Goal: Task Accomplishment & Management: Manage account settings

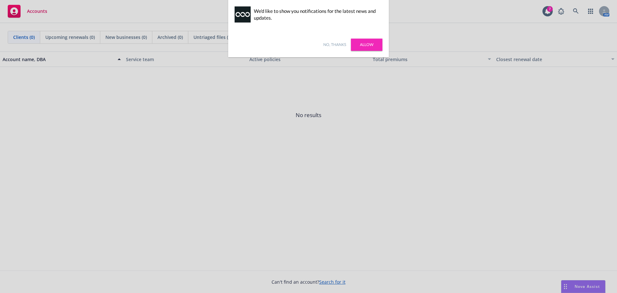
click at [330, 47] on link "No, thanks" at bounding box center [334, 45] width 23 height 6
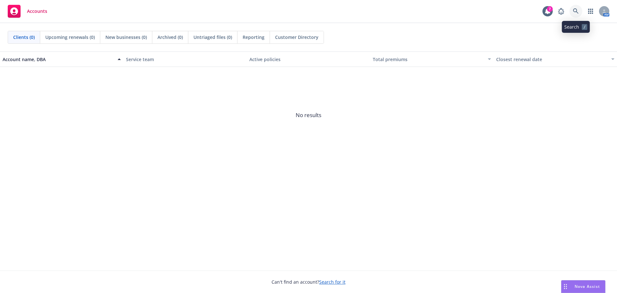
click at [573, 9] on icon at bounding box center [575, 10] width 5 height 5
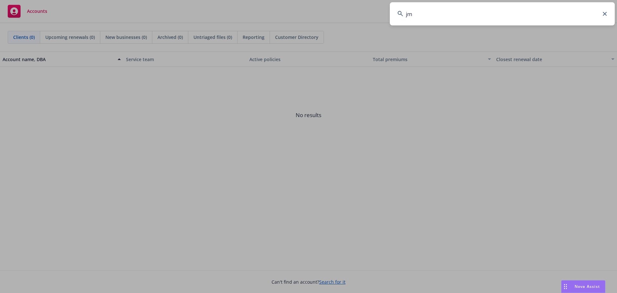
type input "jmj"
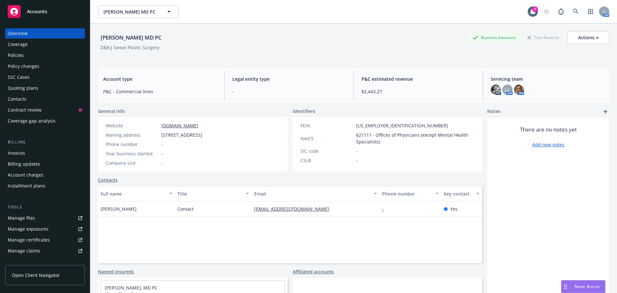
click at [31, 13] on span "Accounts" at bounding box center [37, 11] width 20 height 5
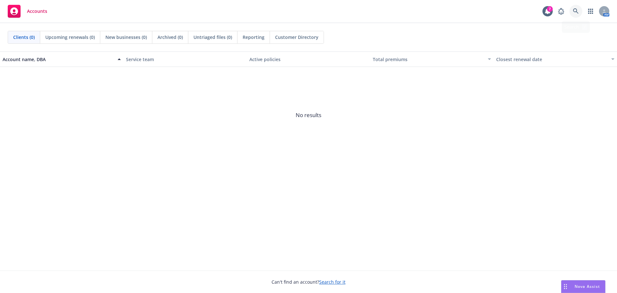
click at [577, 6] on link at bounding box center [575, 11] width 13 height 13
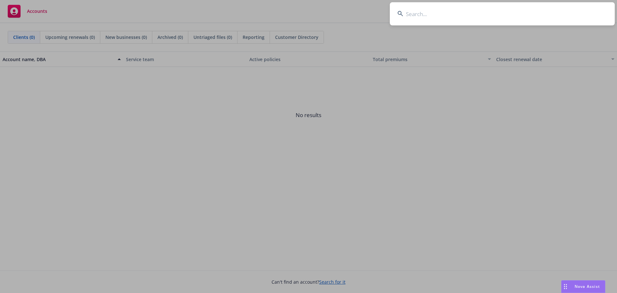
click at [460, 19] on input at bounding box center [502, 13] width 225 height 23
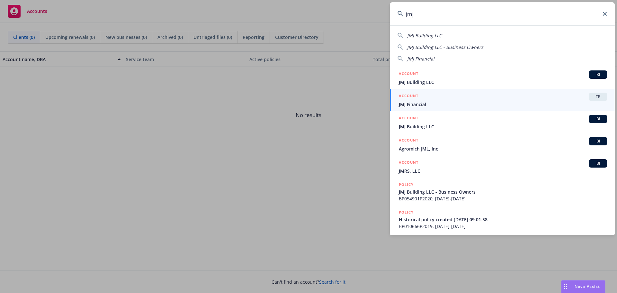
type input "jmj"
click at [413, 105] on span "JMJ Financial" at bounding box center [503, 104] width 208 height 7
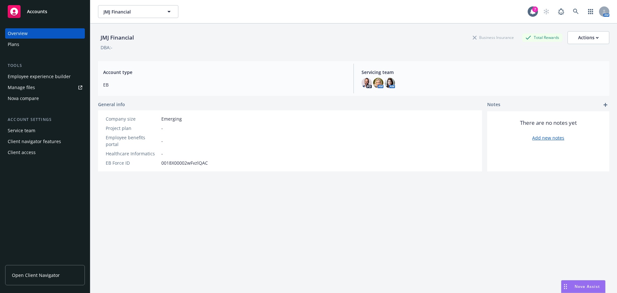
click at [26, 47] on div "Plans" at bounding box center [45, 44] width 75 height 10
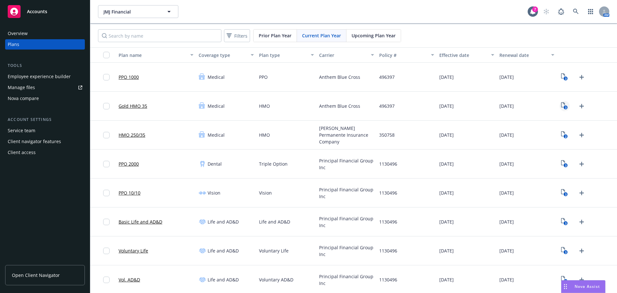
click at [564, 107] on rect "View Plan Documents" at bounding box center [566, 107] width 4 height 4
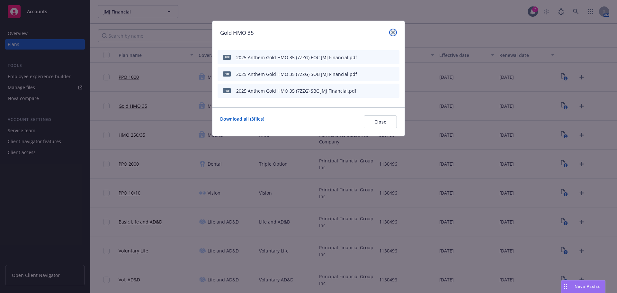
click at [396, 30] on link "close" at bounding box center [393, 33] width 8 height 8
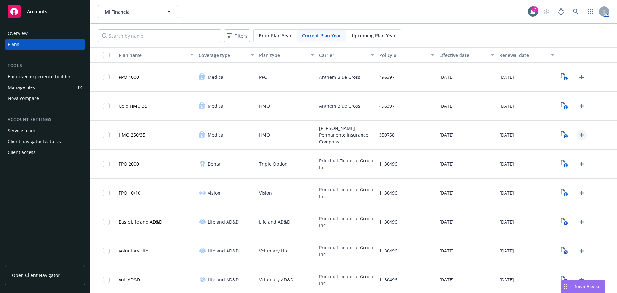
click at [578, 134] on icon "Upload Plan Documents" at bounding box center [582, 135] width 8 height 8
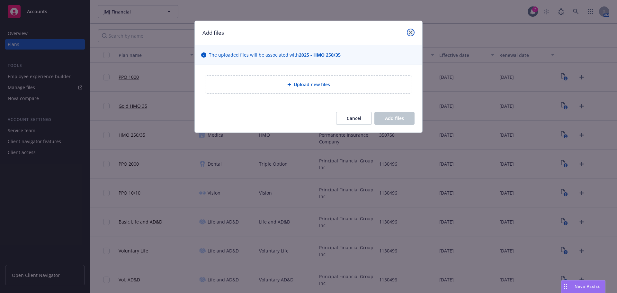
click at [412, 32] on icon "close" at bounding box center [411, 33] width 4 height 4
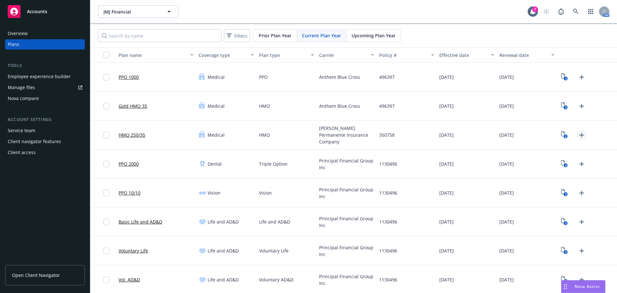
click at [578, 134] on icon "Upload Plan Documents" at bounding box center [582, 135] width 8 height 8
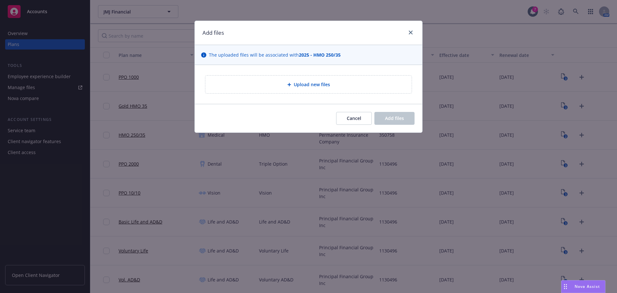
click at [304, 86] on span "Upload new files" at bounding box center [312, 84] width 36 height 7
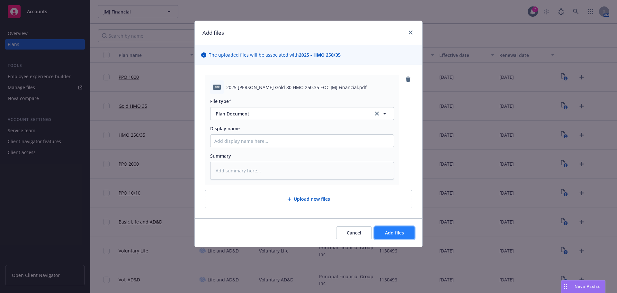
click at [403, 235] on span "Add files" at bounding box center [394, 232] width 19 height 6
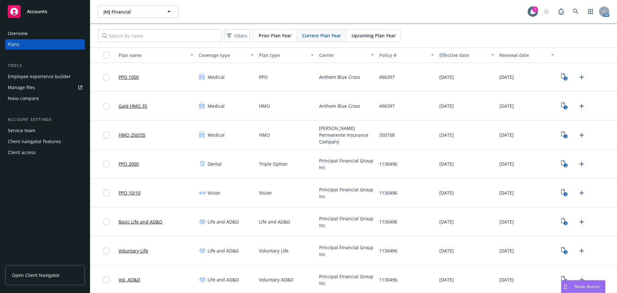
click at [572, 137] on div "3" at bounding box center [573, 135] width 28 height 10
click at [581, 139] on div "3" at bounding box center [573, 135] width 28 height 10
click at [578, 134] on icon "Upload Plan Documents" at bounding box center [582, 135] width 8 height 8
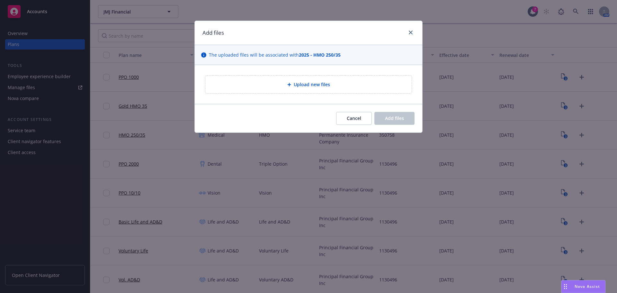
click at [316, 81] on span "Upload new files" at bounding box center [312, 84] width 36 height 7
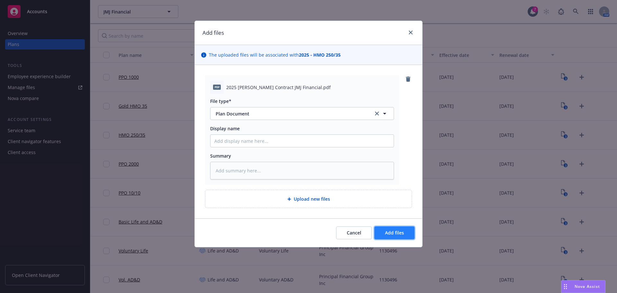
click at [406, 230] on button "Add files" at bounding box center [394, 232] width 40 height 13
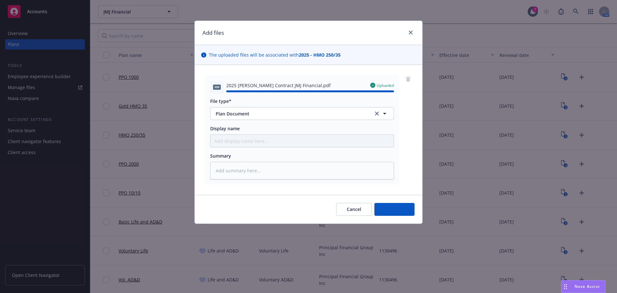
type textarea "x"
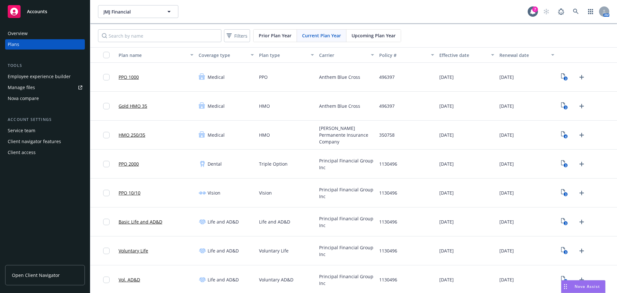
click at [48, 205] on div "Overview Plans Tools Employee experience builder Manage files Nova compare Acco…" at bounding box center [45, 157] width 90 height 272
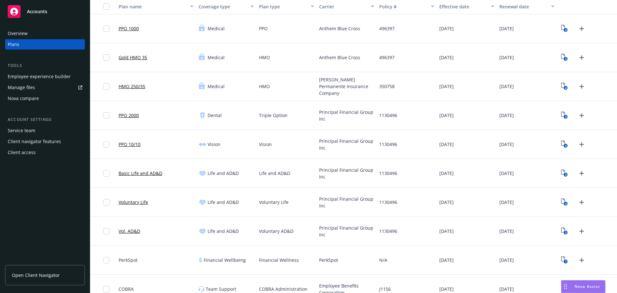
scroll to position [59, 0]
